Goal: Navigation & Orientation: Go to known website

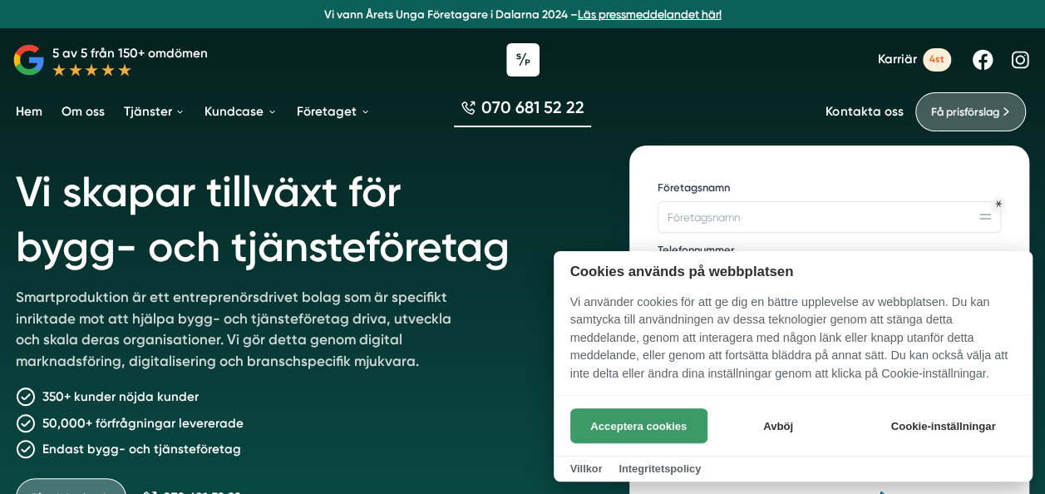
click at [614, 422] on button "Acceptera cookies" at bounding box center [638, 425] width 137 height 35
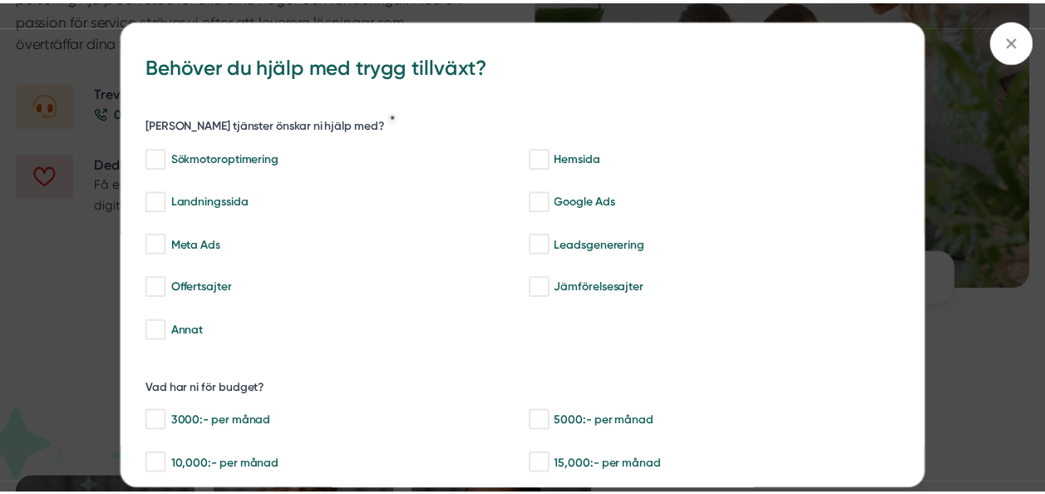
scroll to position [2109, 0]
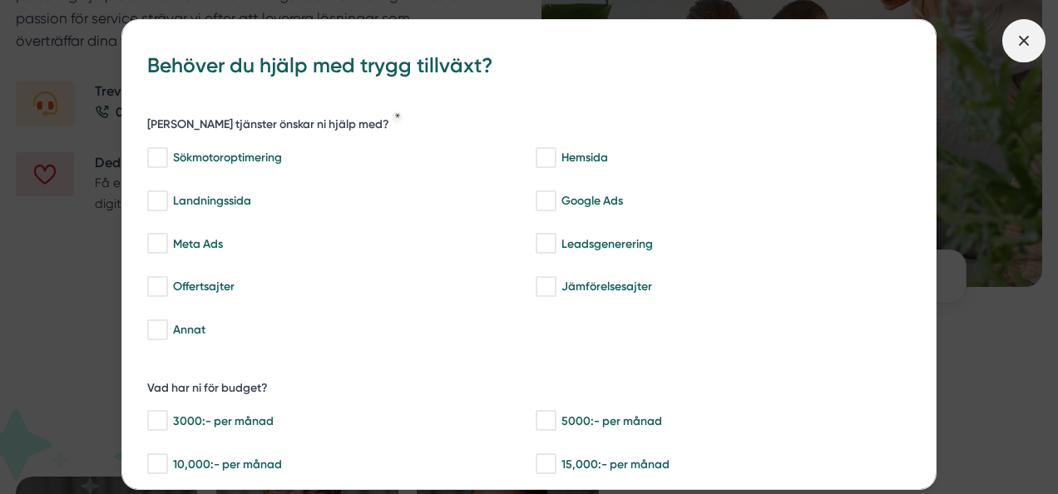
click at [1008, 44] on span at bounding box center [1023, 40] width 43 height 43
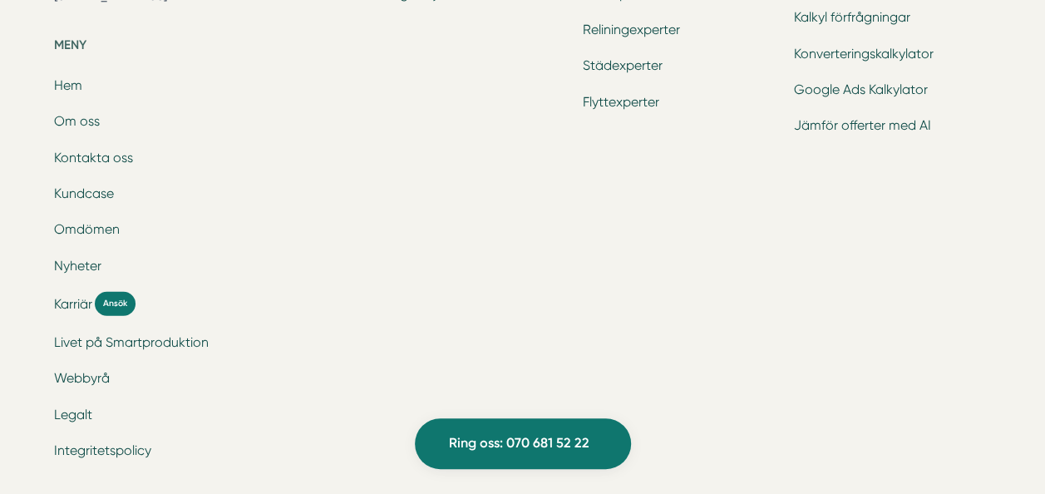
scroll to position [5508, 0]
click at [78, 257] on link "Nyheter" at bounding box center [77, 265] width 47 height 16
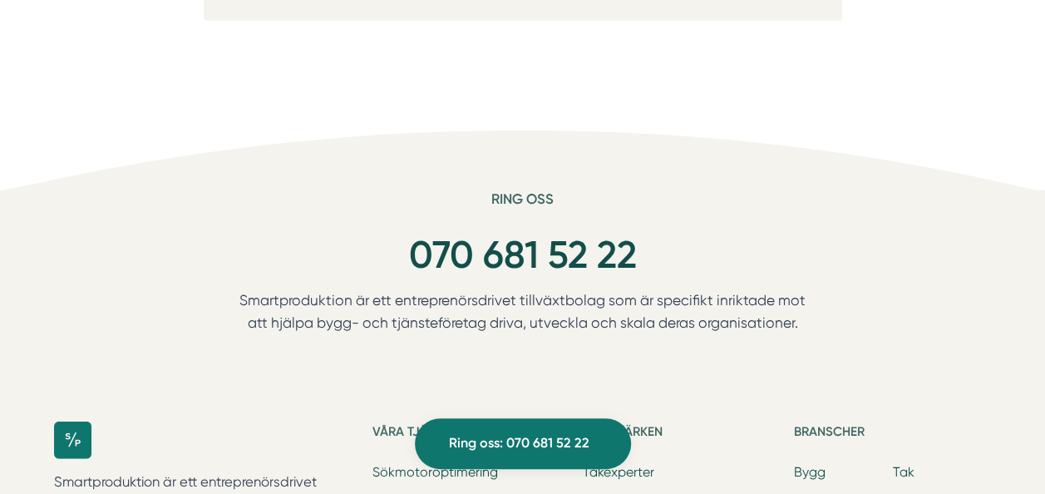
scroll to position [5162, 0]
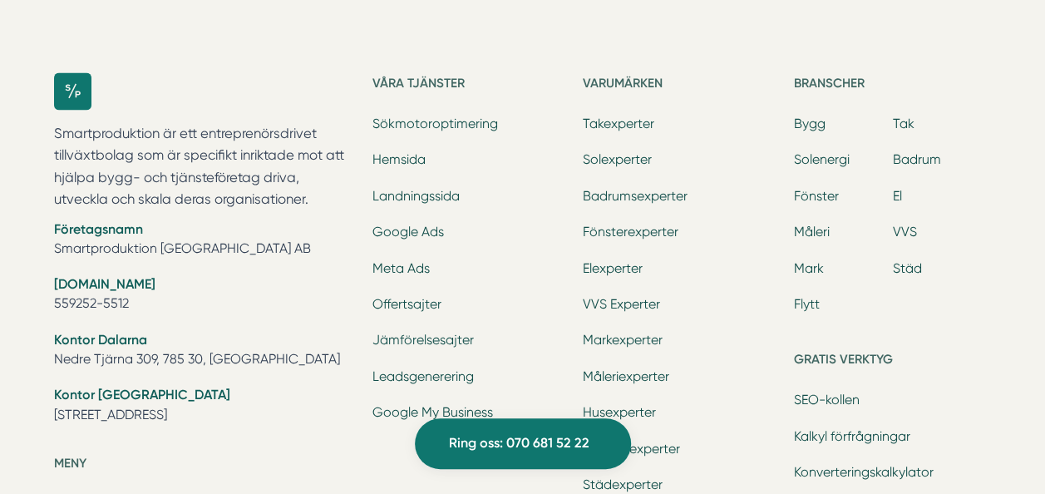
scroll to position [1680, 0]
click at [634, 155] on link "Solexperter" at bounding box center [617, 158] width 69 height 16
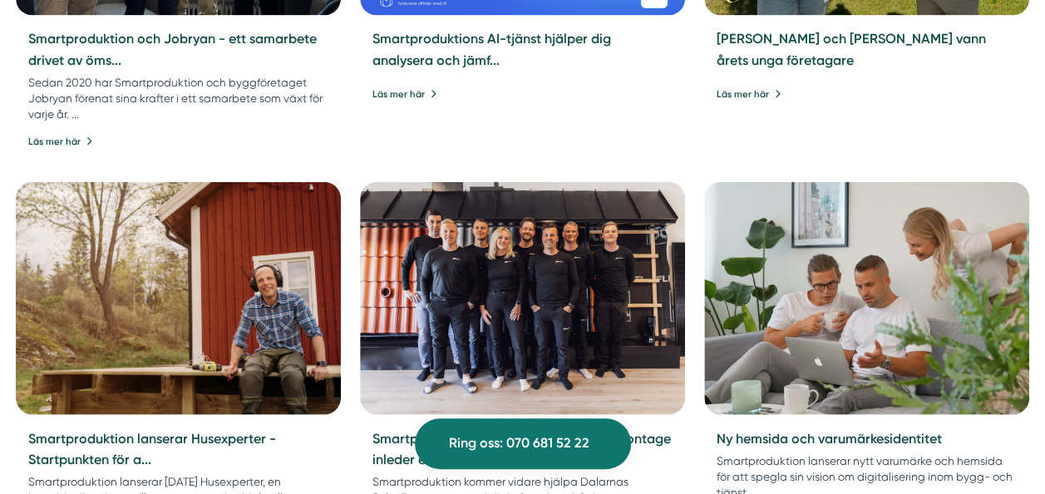
scroll to position [1775, 0]
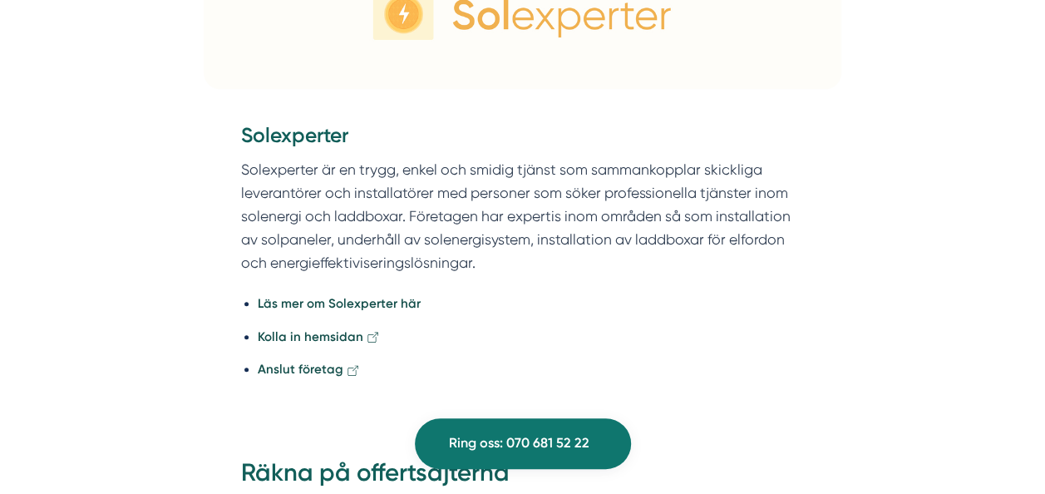
scroll to position [756, 0]
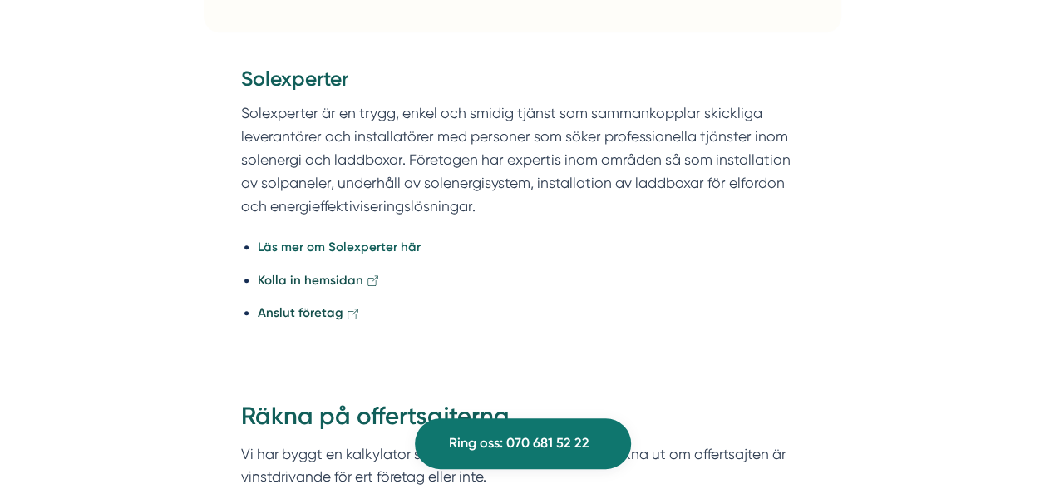
click at [401, 241] on strong "Läs mer om Solexperter här" at bounding box center [339, 246] width 163 height 15
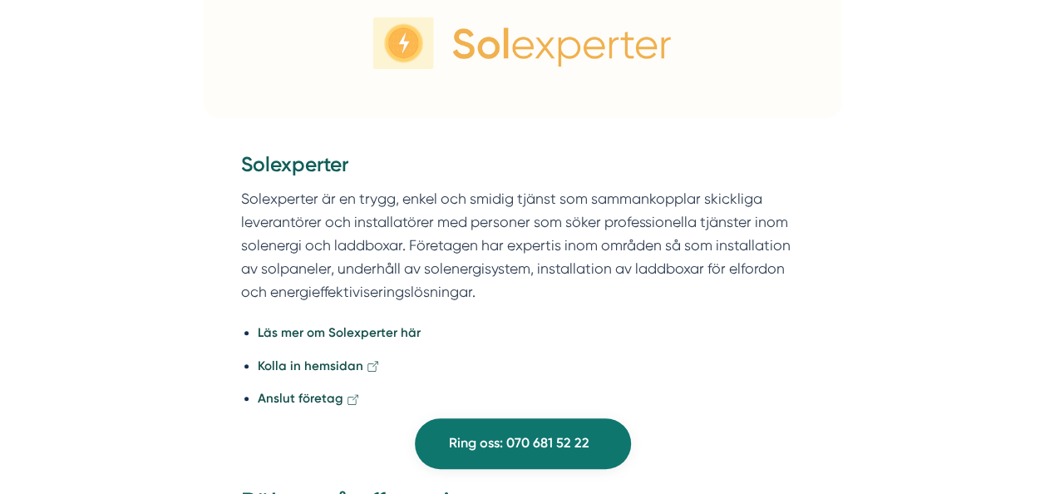
scroll to position [669, 0]
click at [321, 377] on li "Kolla in hemsidan" at bounding box center [531, 367] width 546 height 20
click at [333, 366] on strong "Kolla in hemsidan" at bounding box center [311, 366] width 106 height 15
